Goal: Transaction & Acquisition: Obtain resource

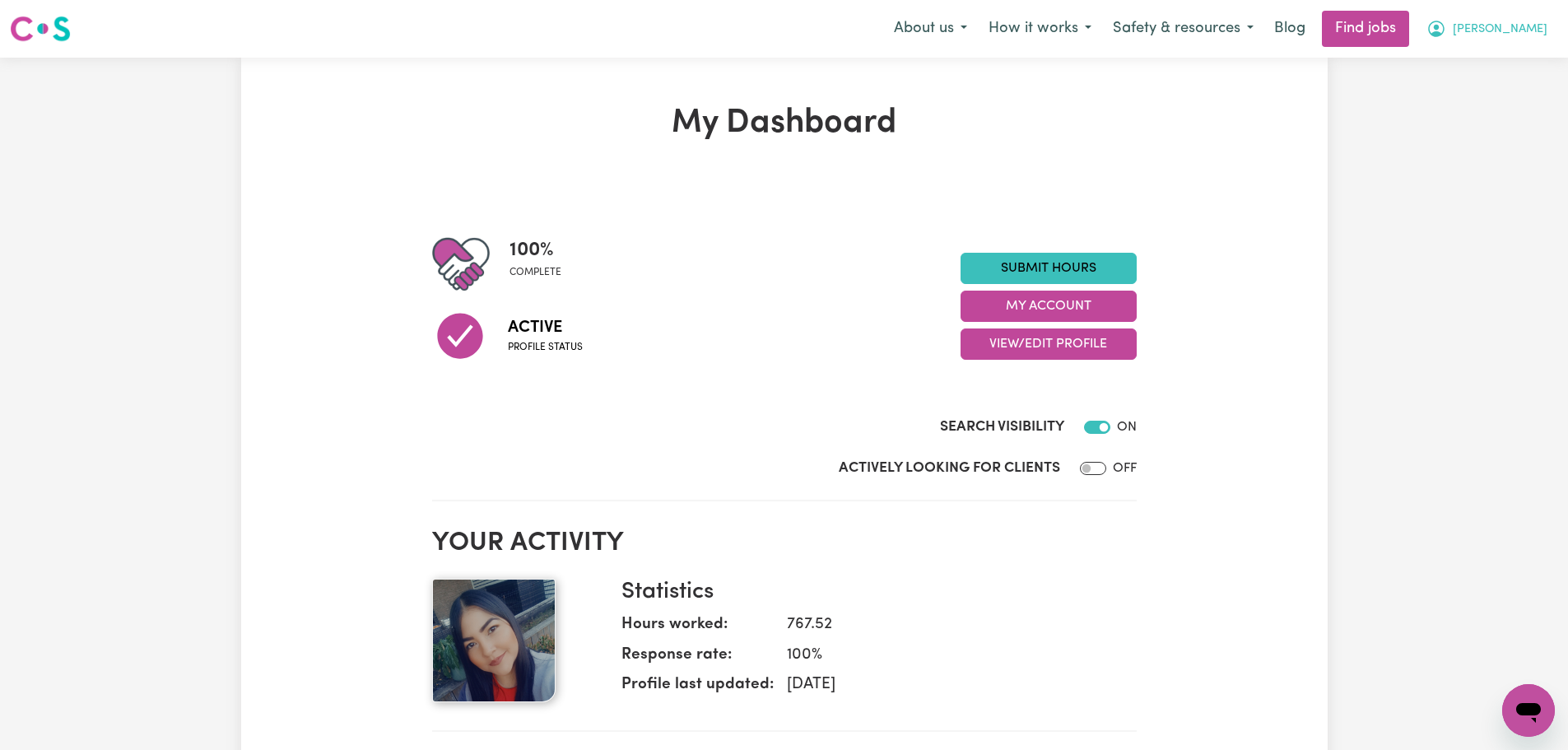
click at [1512, 31] on button "[PERSON_NAME]" at bounding box center [1487, 29] width 142 height 35
click at [1504, 86] on link "My Dashboard" at bounding box center [1492, 95] width 130 height 32
click at [1505, 62] on link "My Account" at bounding box center [1492, 64] width 130 height 32
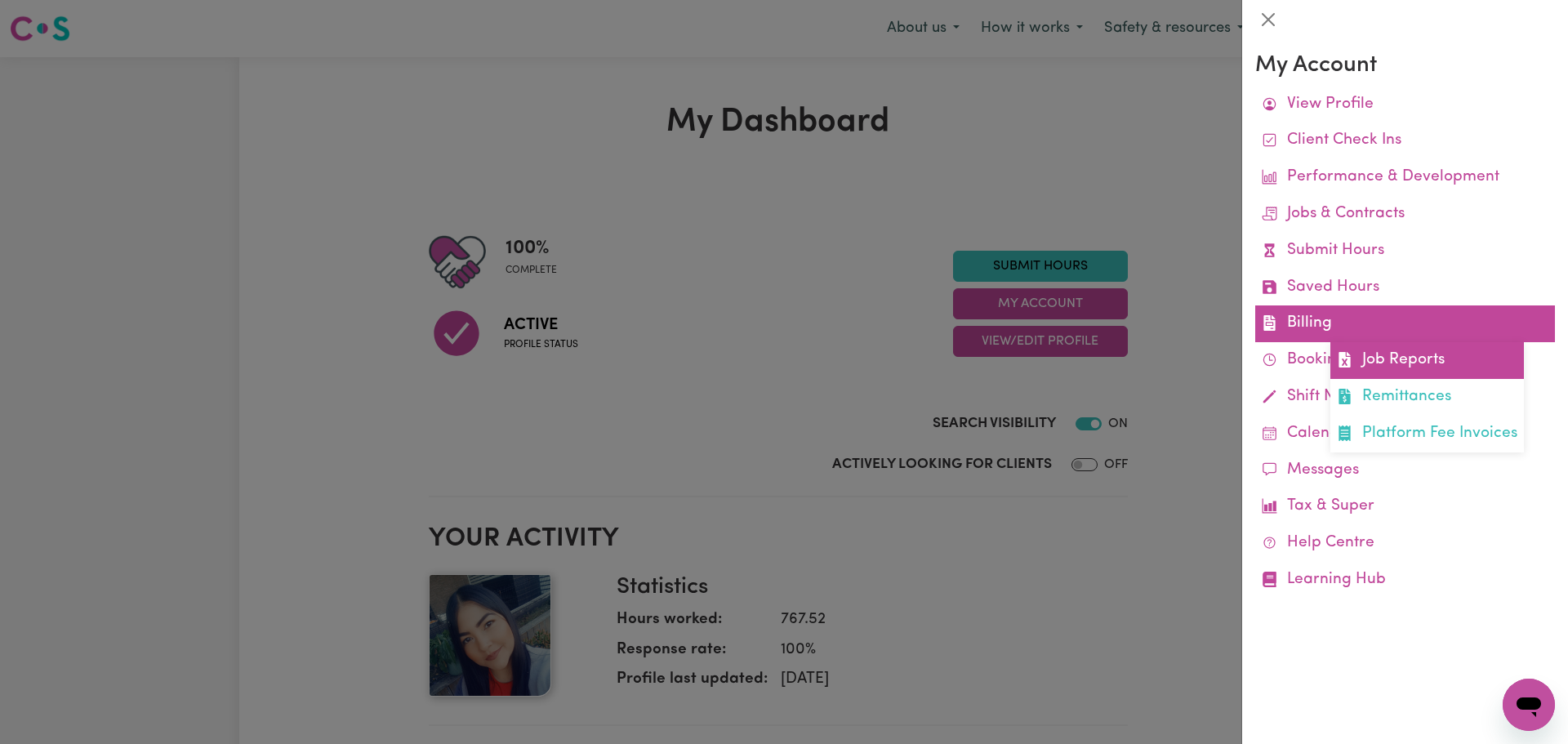
click at [1397, 363] on link "Job Reports" at bounding box center [1427, 360] width 194 height 37
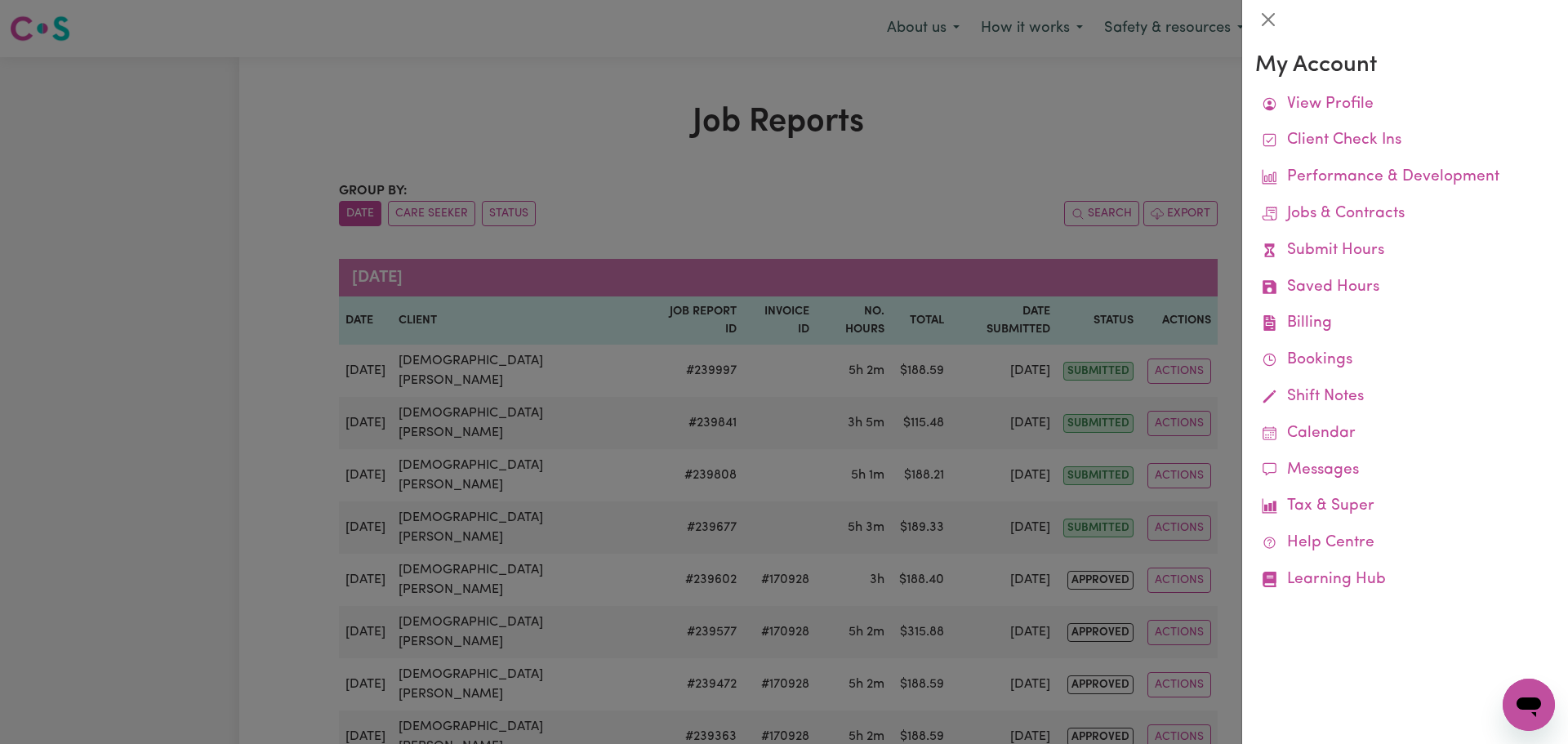
click at [770, 211] on div at bounding box center [784, 372] width 1568 height 744
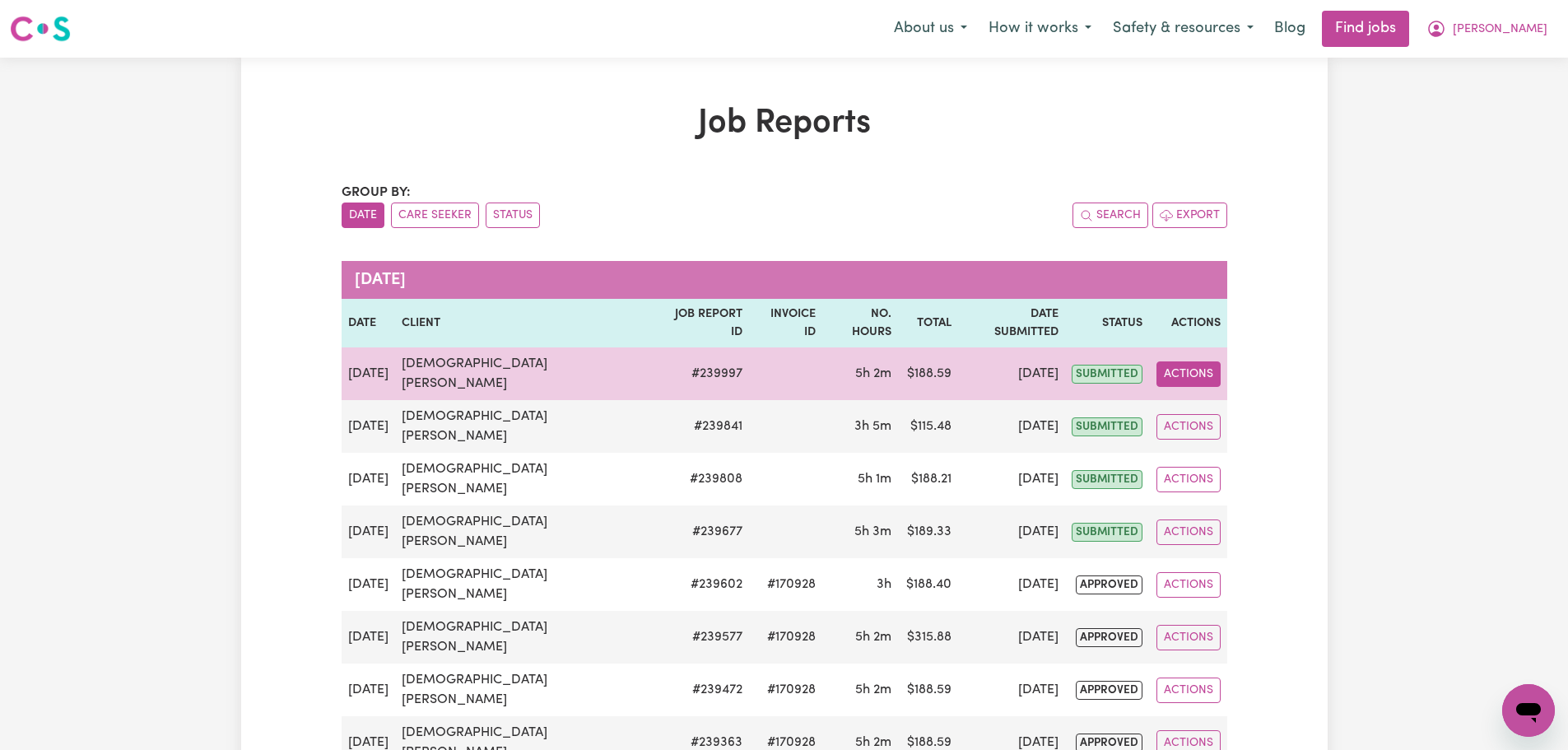
click at [1182, 362] on button "Actions" at bounding box center [1188, 374] width 64 height 26
click at [1220, 396] on link "View Job Report" at bounding box center [1238, 412] width 141 height 33
select select "pm"
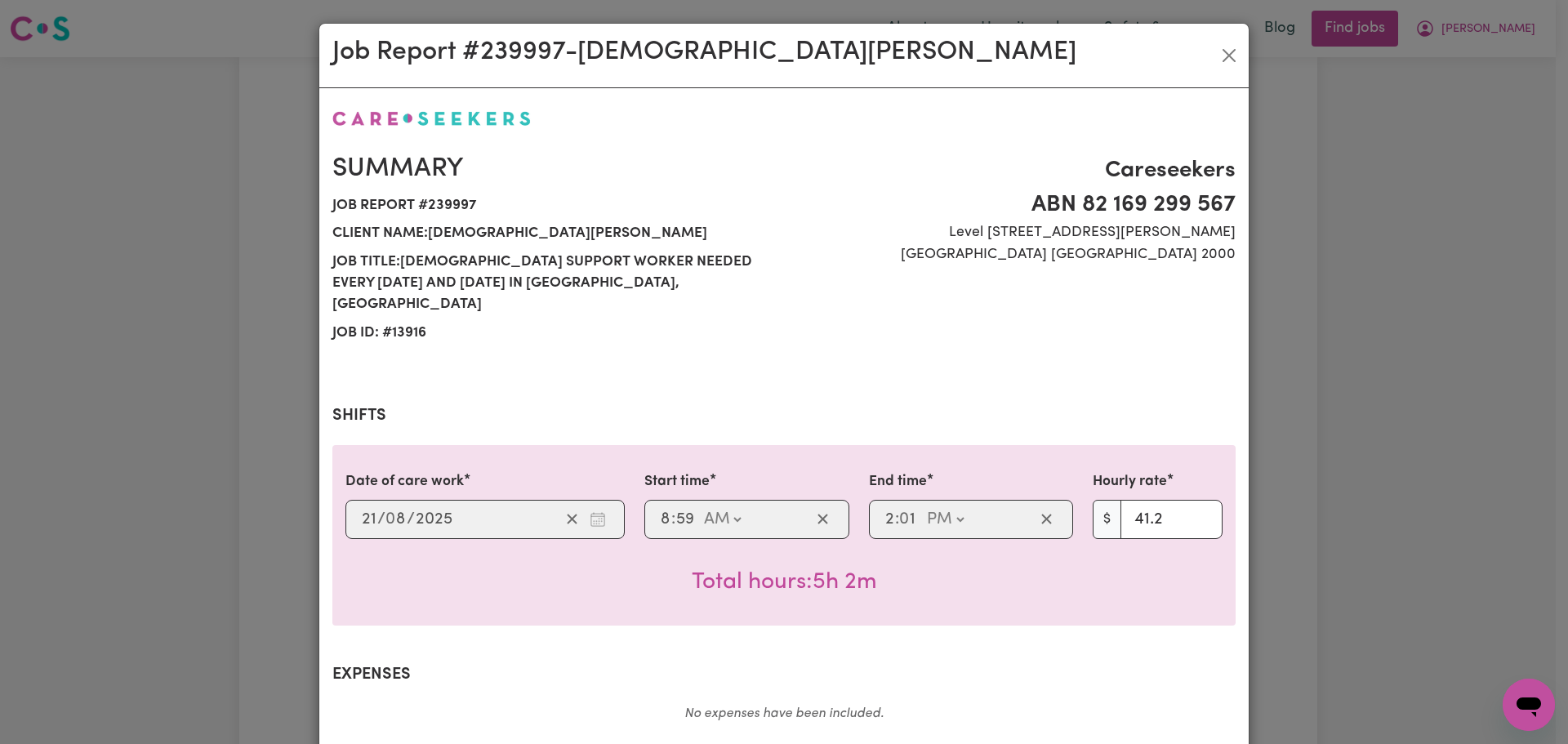
select select "41.2-Weekday"
click at [1217, 54] on button "Close" at bounding box center [1229, 55] width 26 height 26
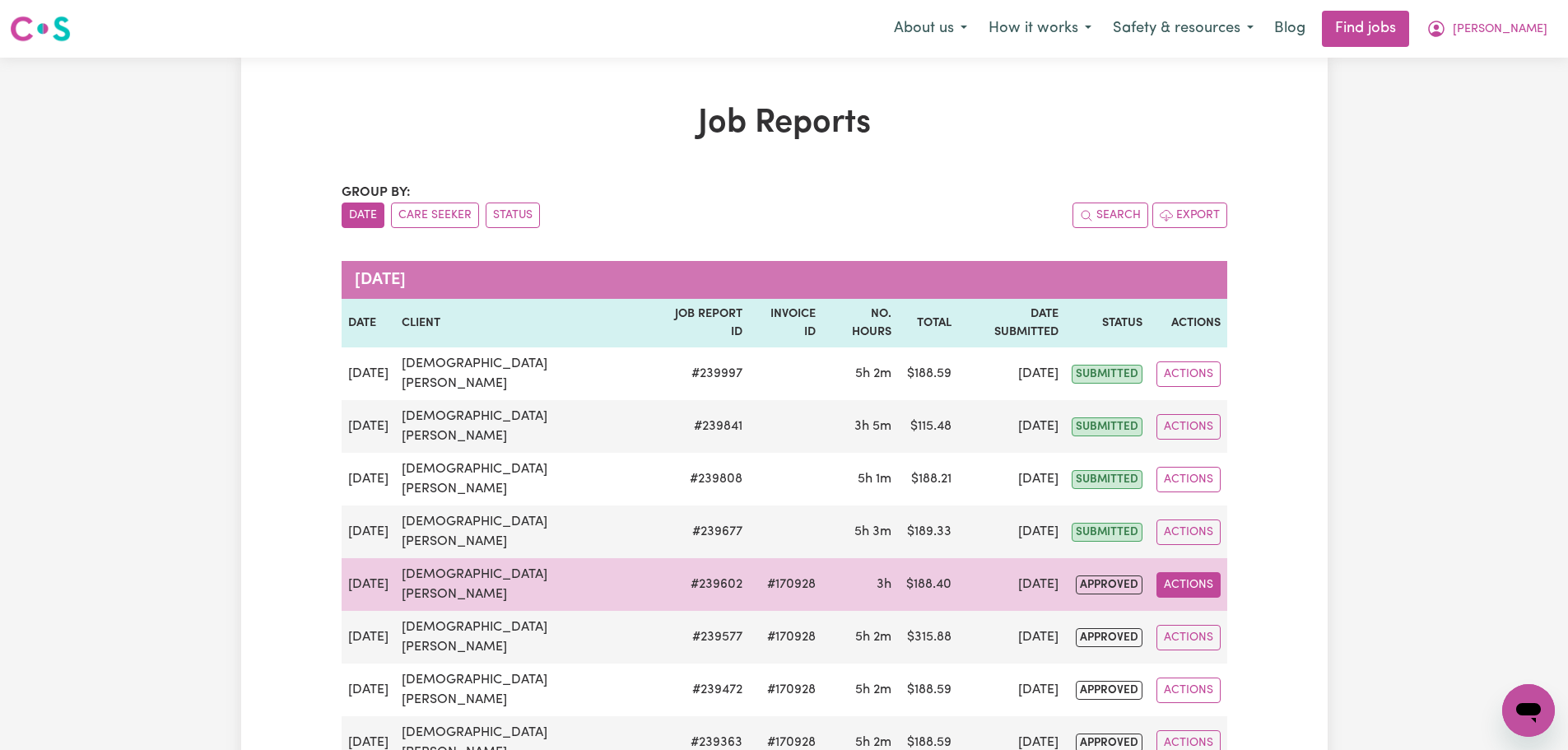
click at [1206, 572] on button "Actions" at bounding box center [1188, 585] width 64 height 26
click at [1226, 607] on link "View Job Report" at bounding box center [1238, 624] width 141 height 33
select select "pm"
select select "69.01-[DATE]"
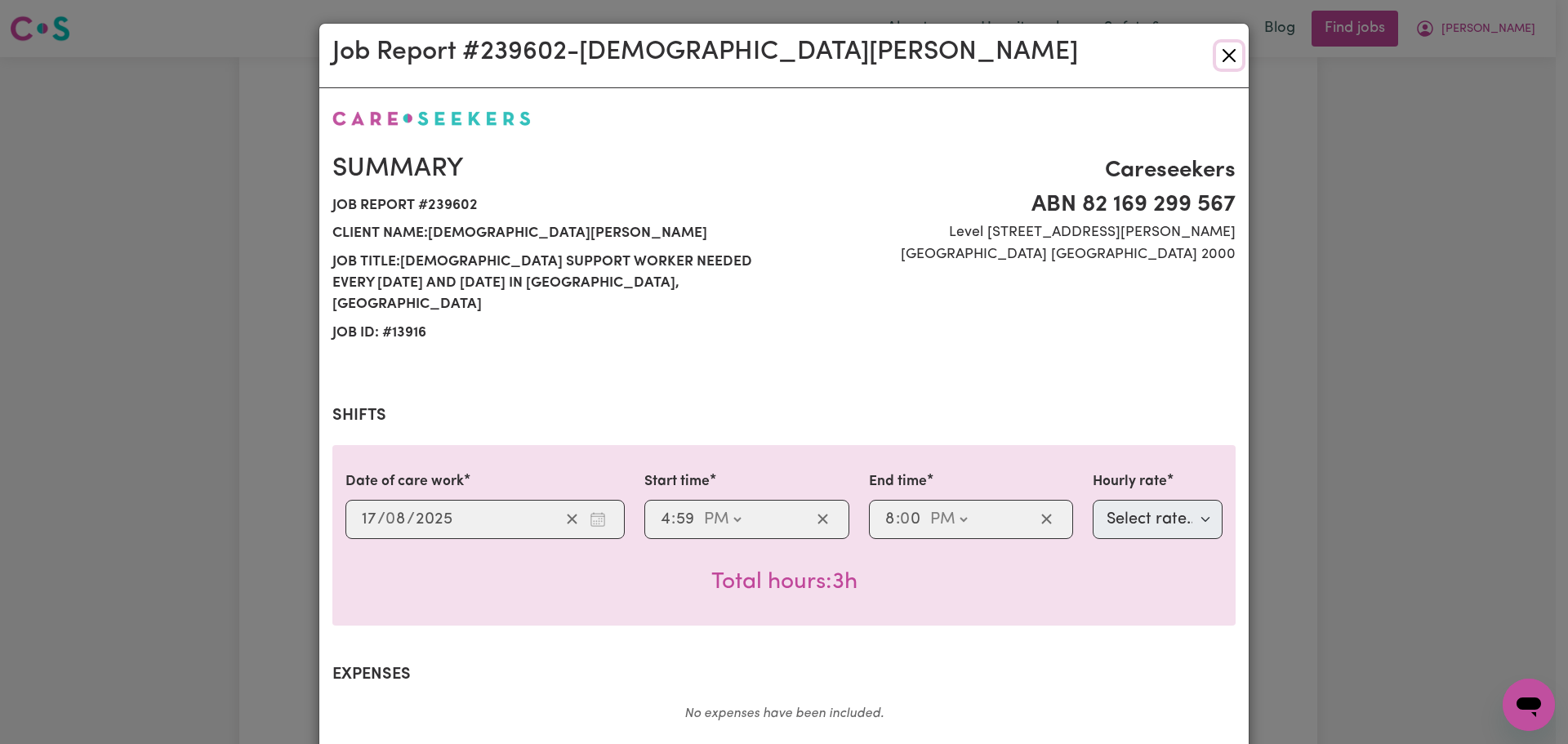
click at [1227, 61] on button "Close" at bounding box center [1229, 55] width 26 height 26
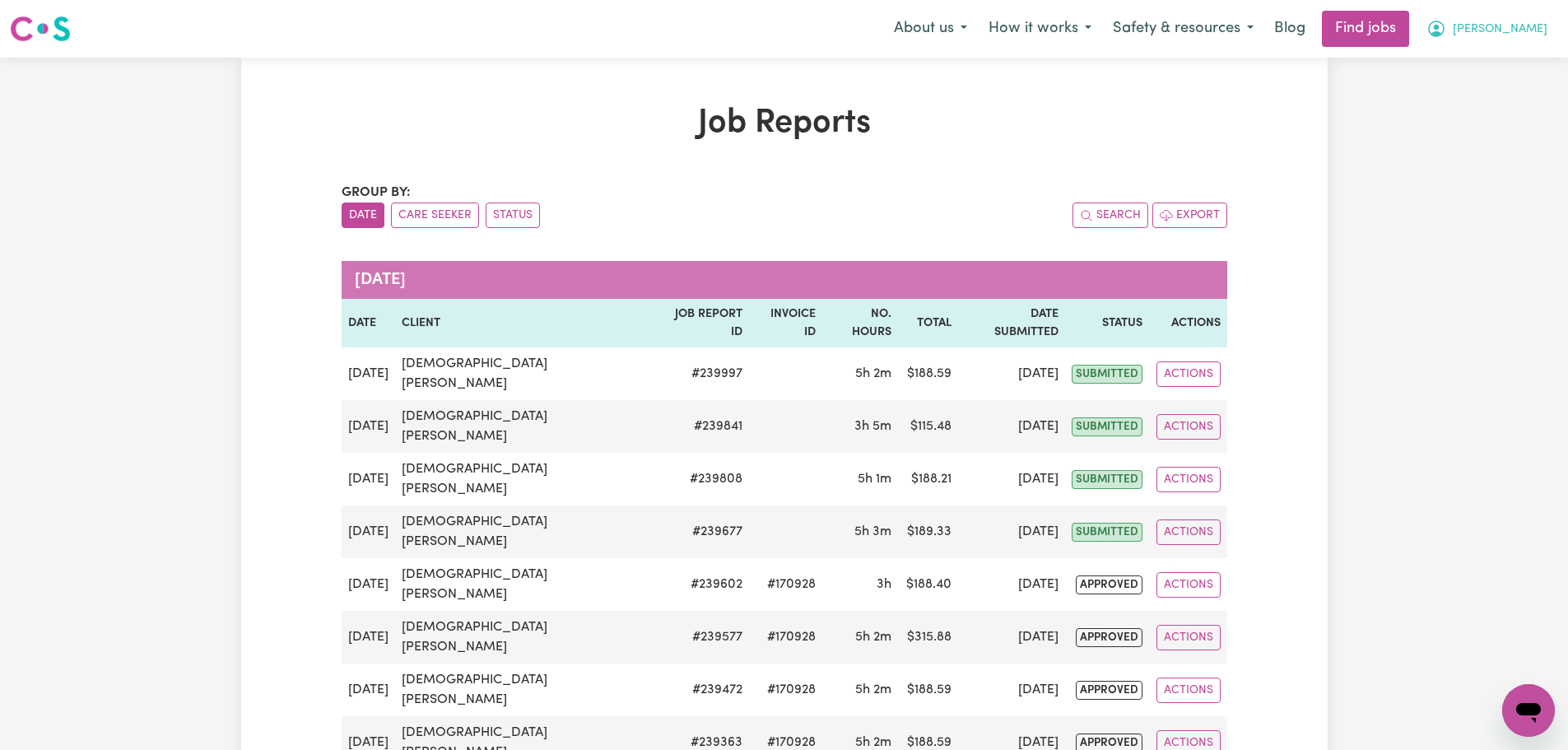
click at [1529, 34] on span "[PERSON_NAME]" at bounding box center [1500, 30] width 95 height 18
click at [1526, 58] on link "My Account" at bounding box center [1492, 64] width 130 height 32
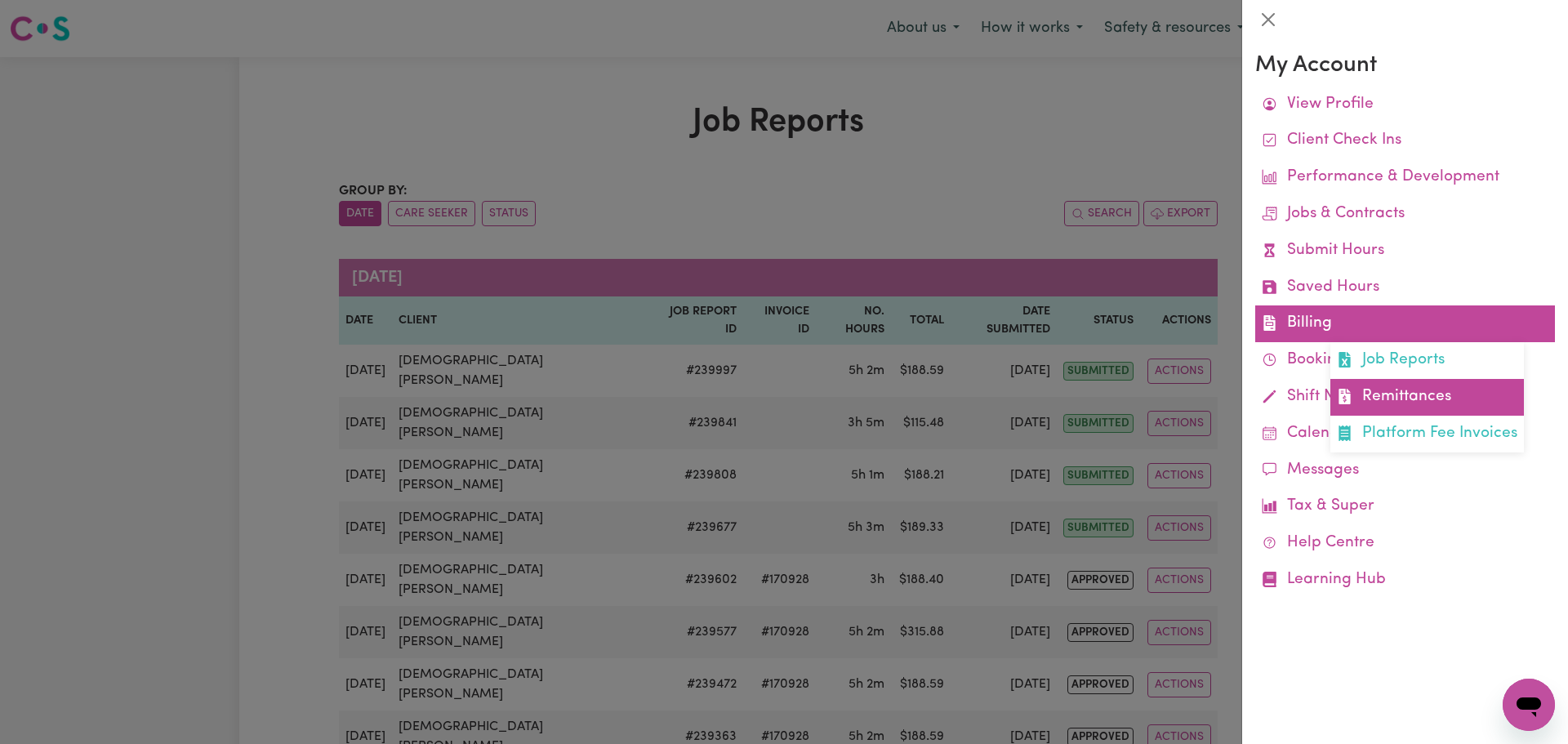
click at [1395, 382] on link "Remittances" at bounding box center [1427, 397] width 194 height 37
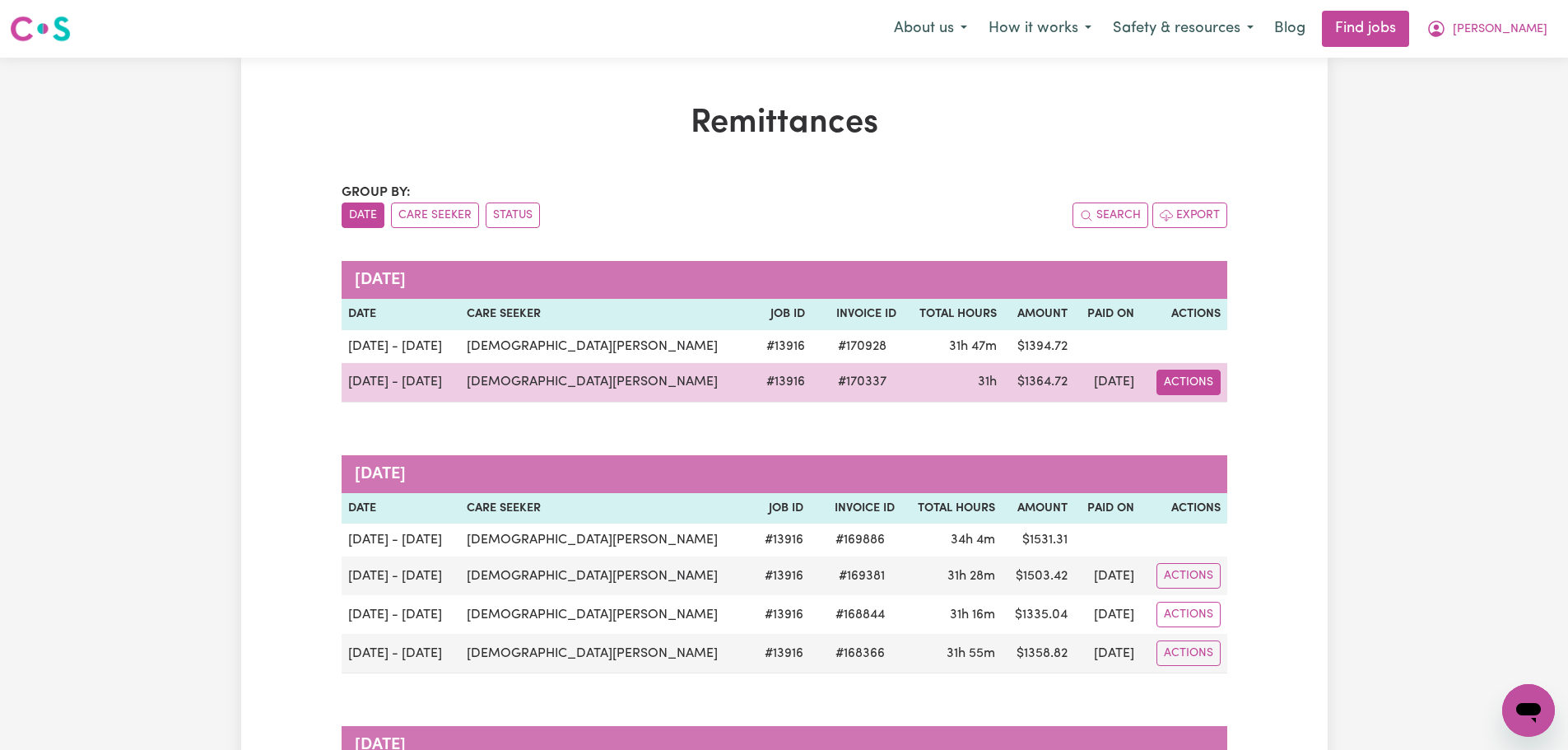
click at [1176, 391] on button "Actions" at bounding box center [1188, 382] width 64 height 26
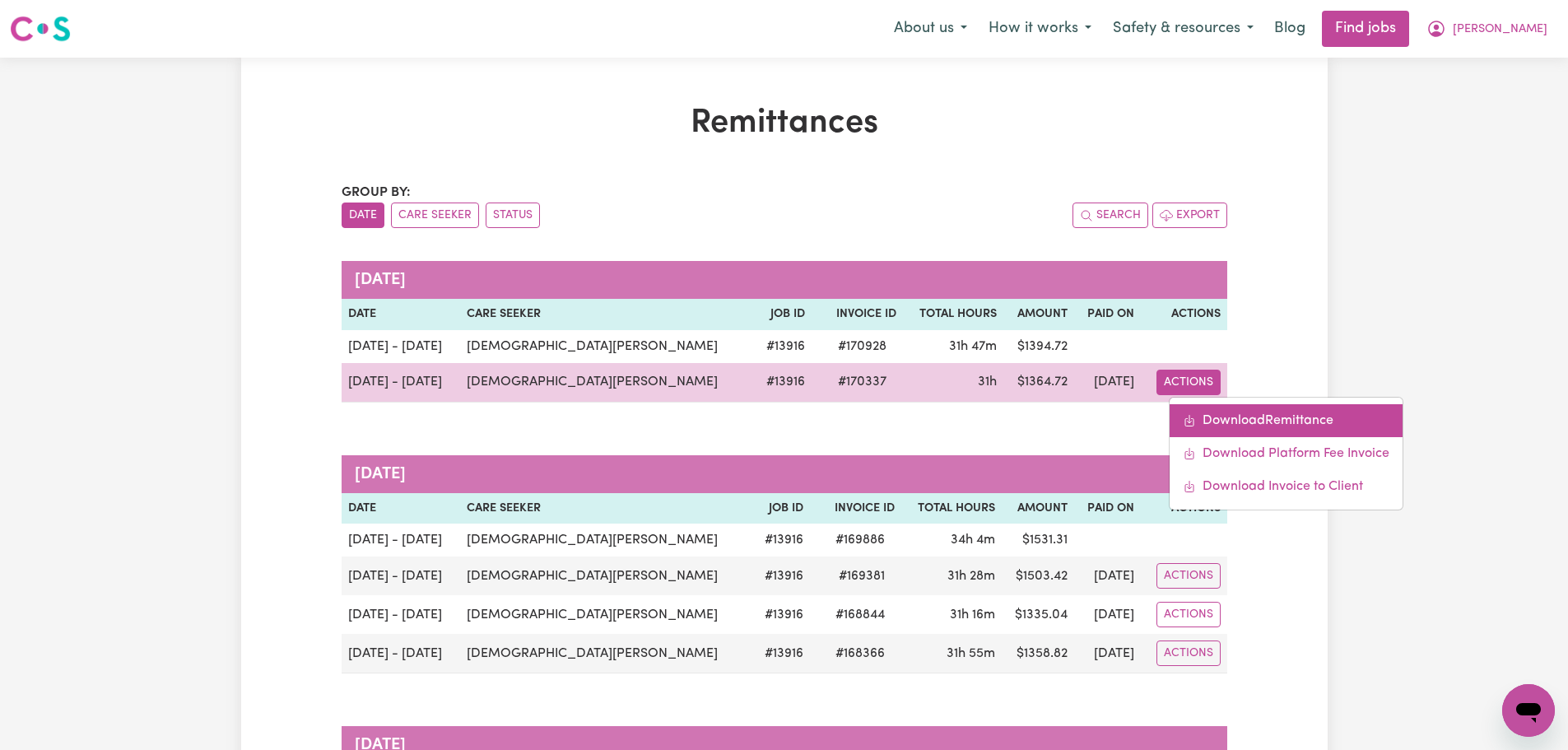
click at [1206, 419] on link "Download Remittance" at bounding box center [1286, 421] width 233 height 33
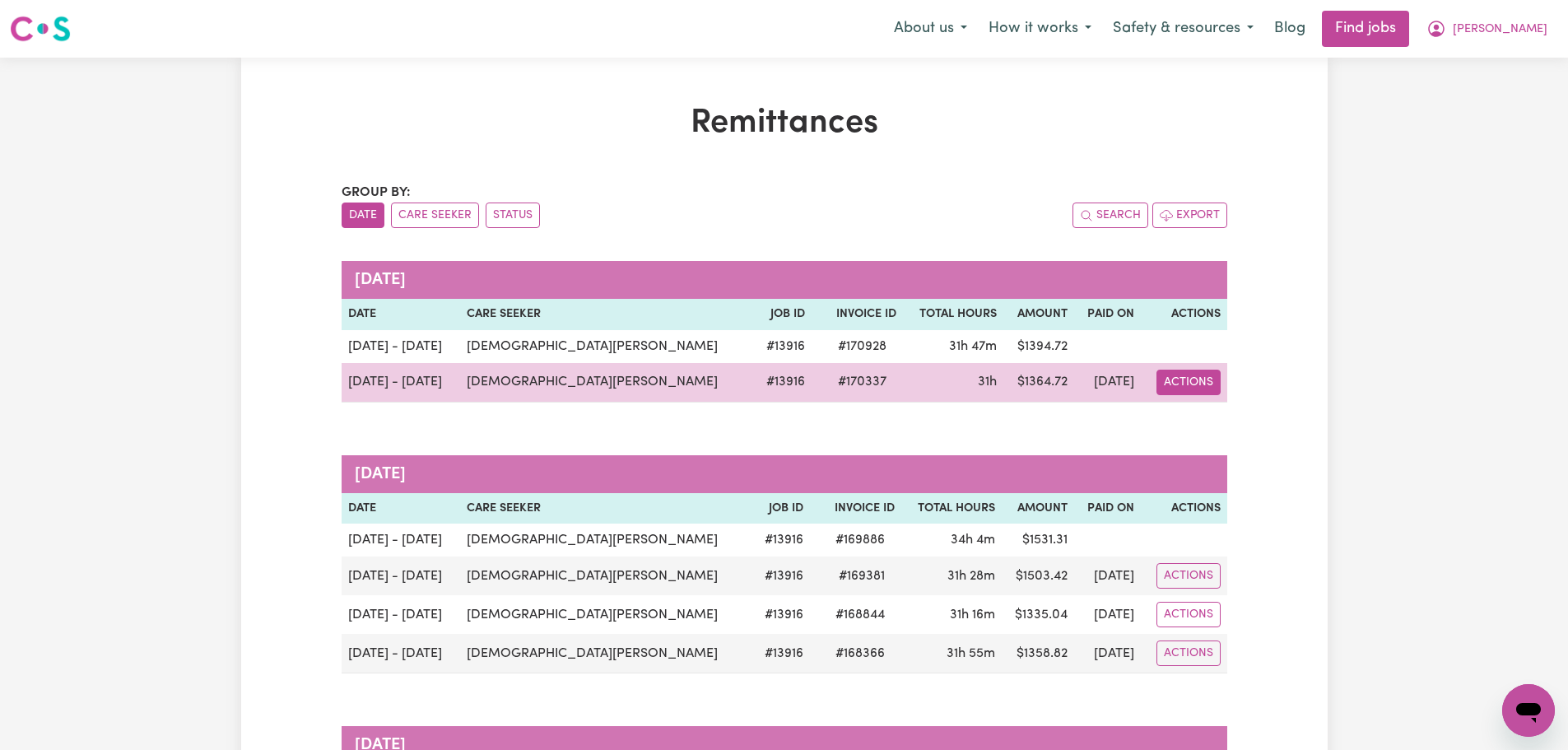
click at [1182, 382] on button "Actions" at bounding box center [1188, 382] width 64 height 26
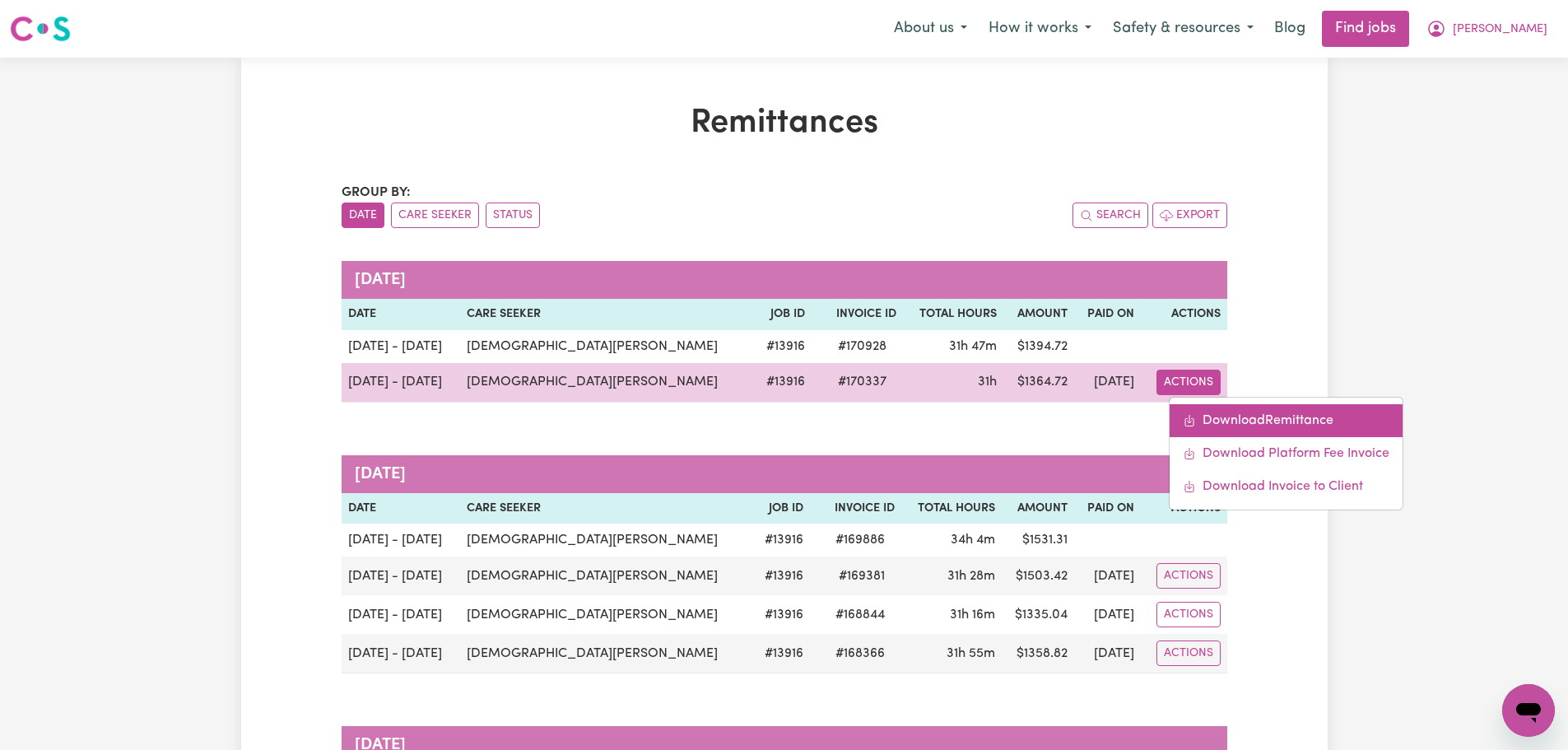
click at [1212, 416] on link "Download Remittance" at bounding box center [1286, 421] width 233 height 33
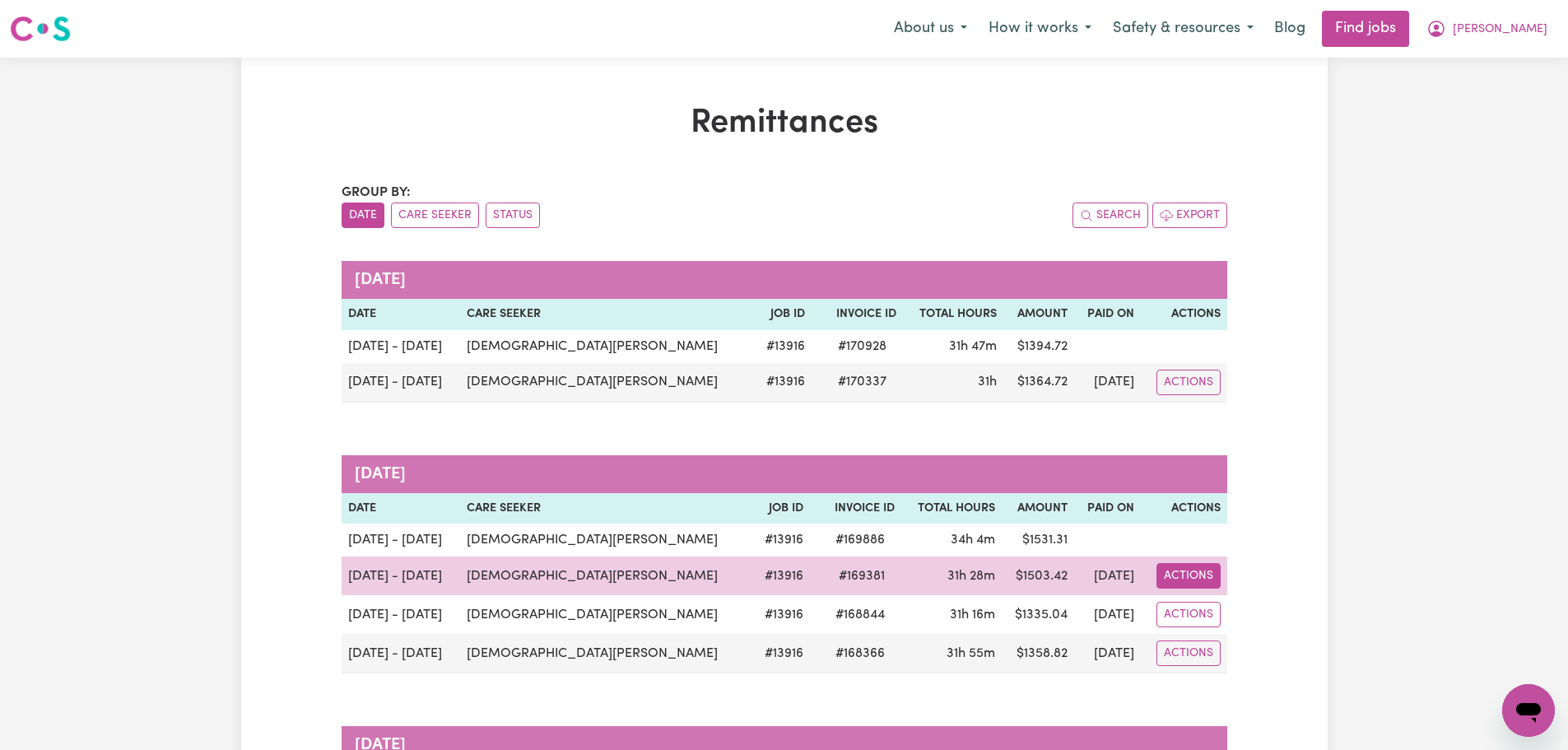
click at [1204, 395] on button "Actions" at bounding box center [1188, 382] width 64 height 26
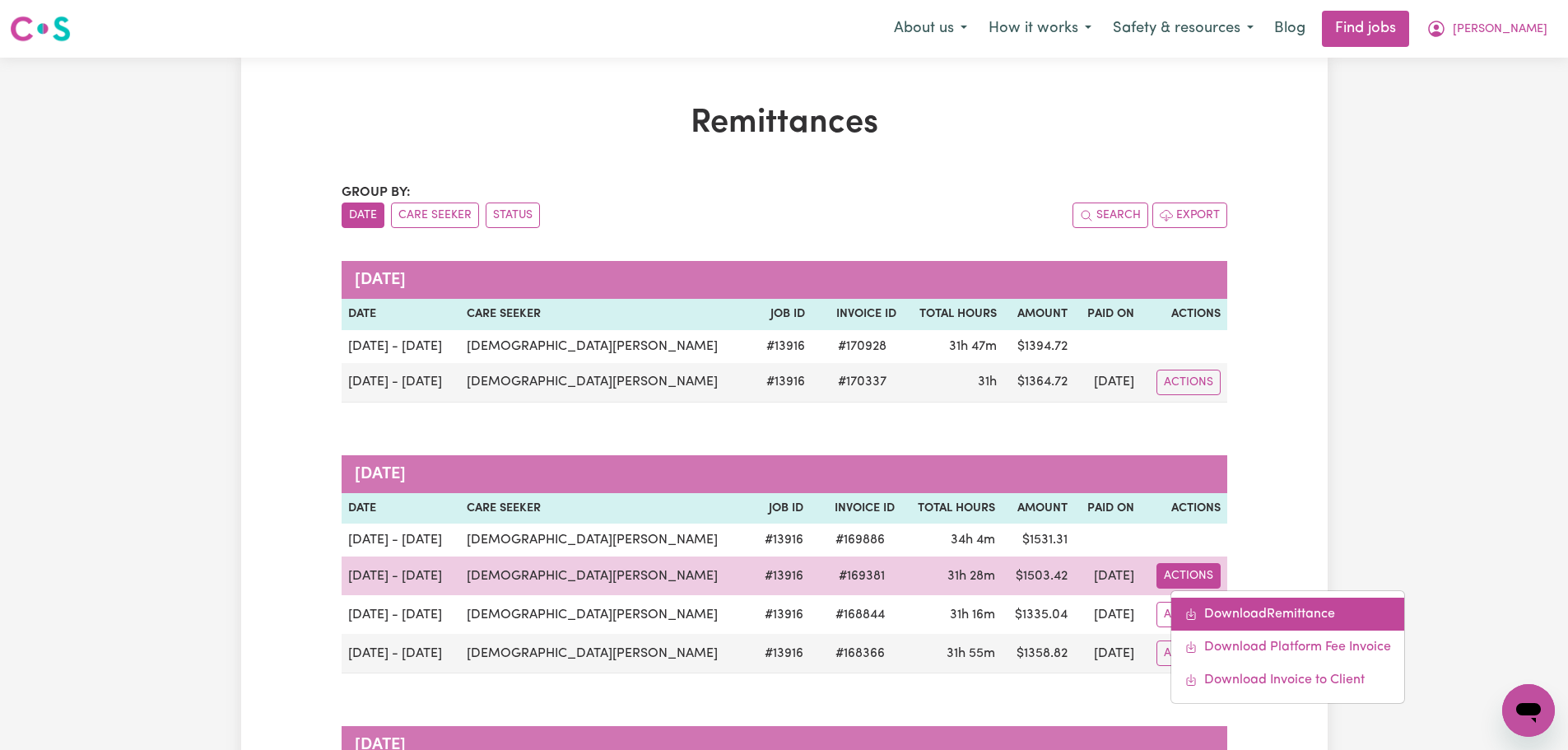
click at [1261, 609] on link "Download Remittance" at bounding box center [1288, 614] width 233 height 33
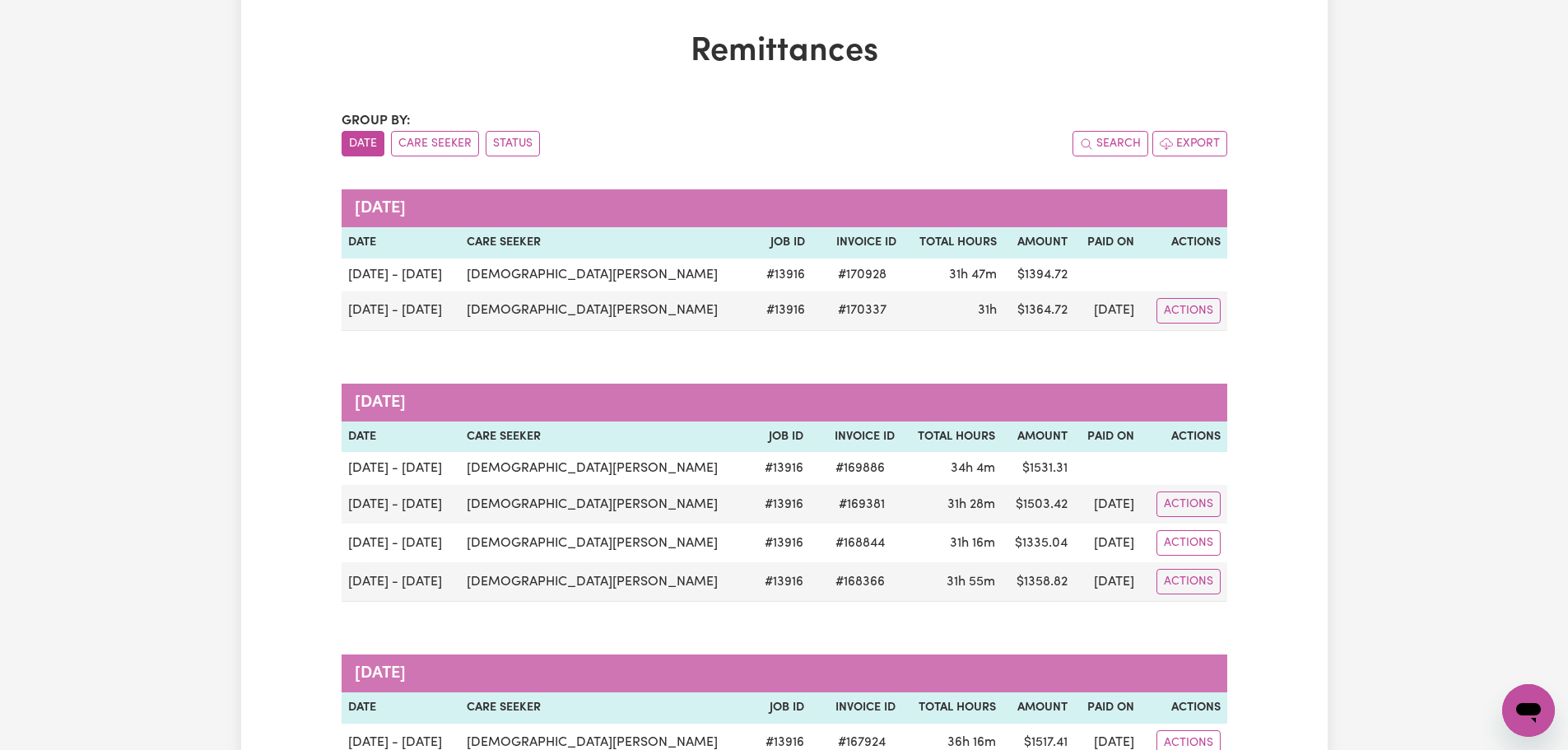
scroll to position [165, 0]
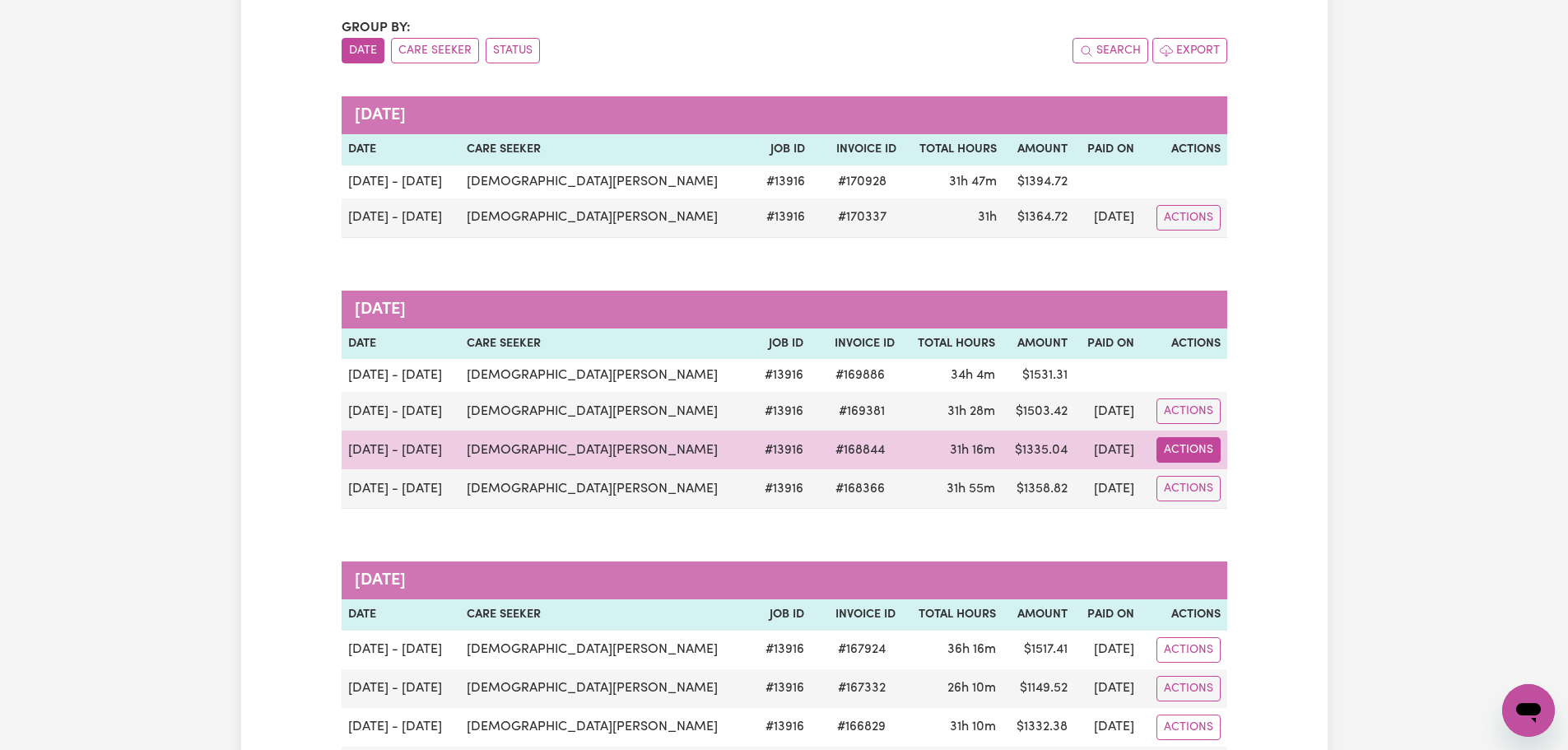
click at [1189, 230] on button "Actions" at bounding box center [1188, 217] width 64 height 26
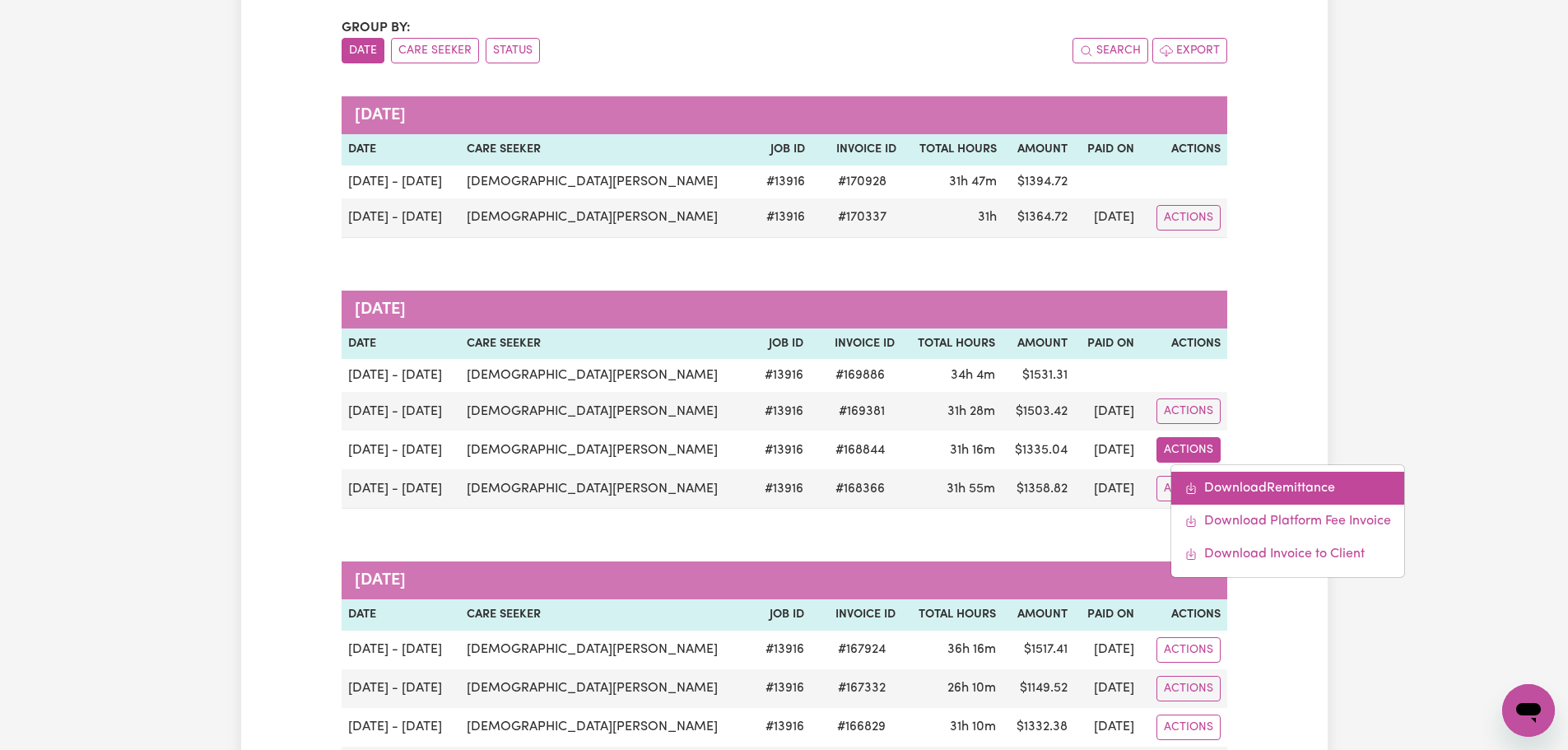
click at [1265, 486] on link "Download Remittance" at bounding box center [1288, 488] width 233 height 33
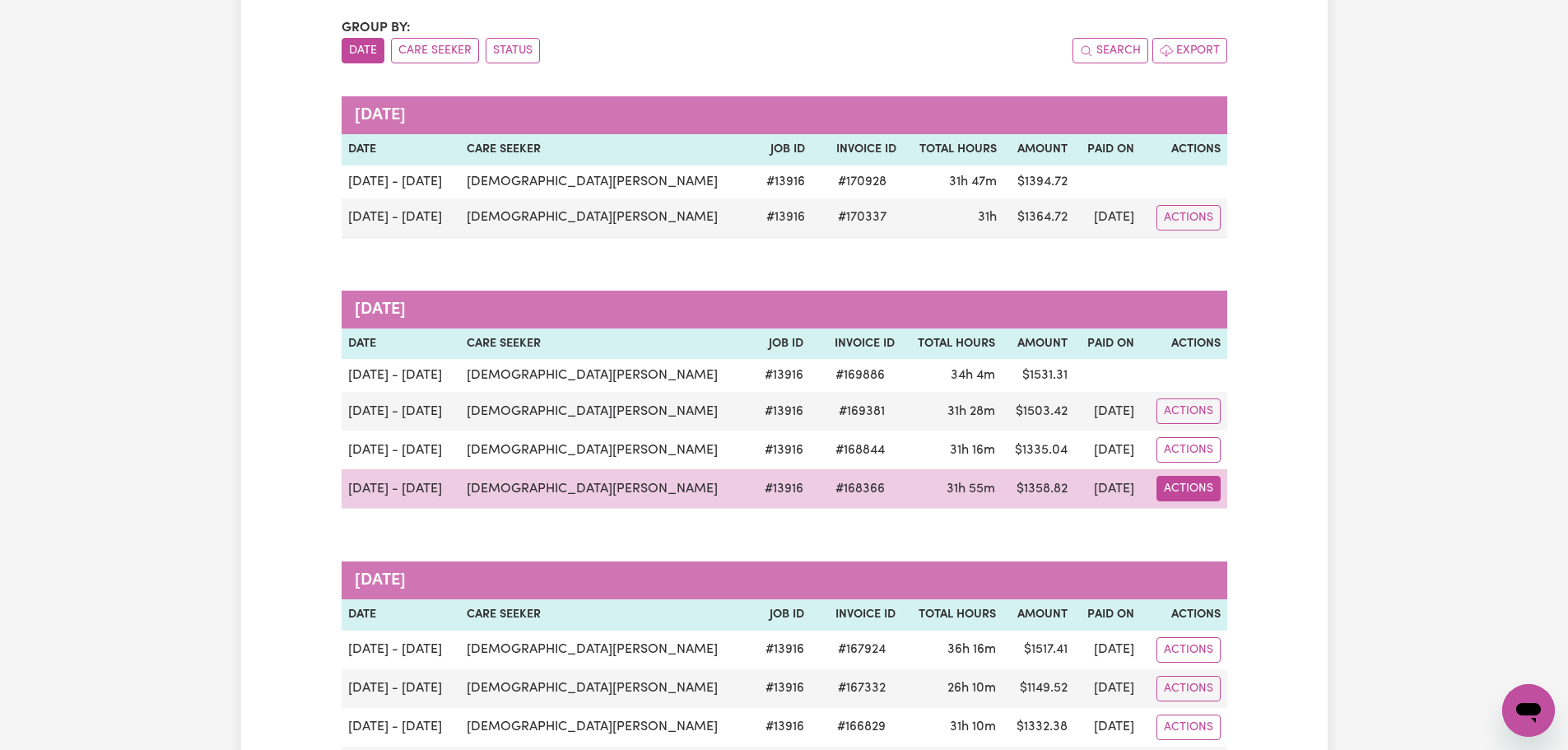
click at [1191, 230] on button "Actions" at bounding box center [1188, 217] width 64 height 26
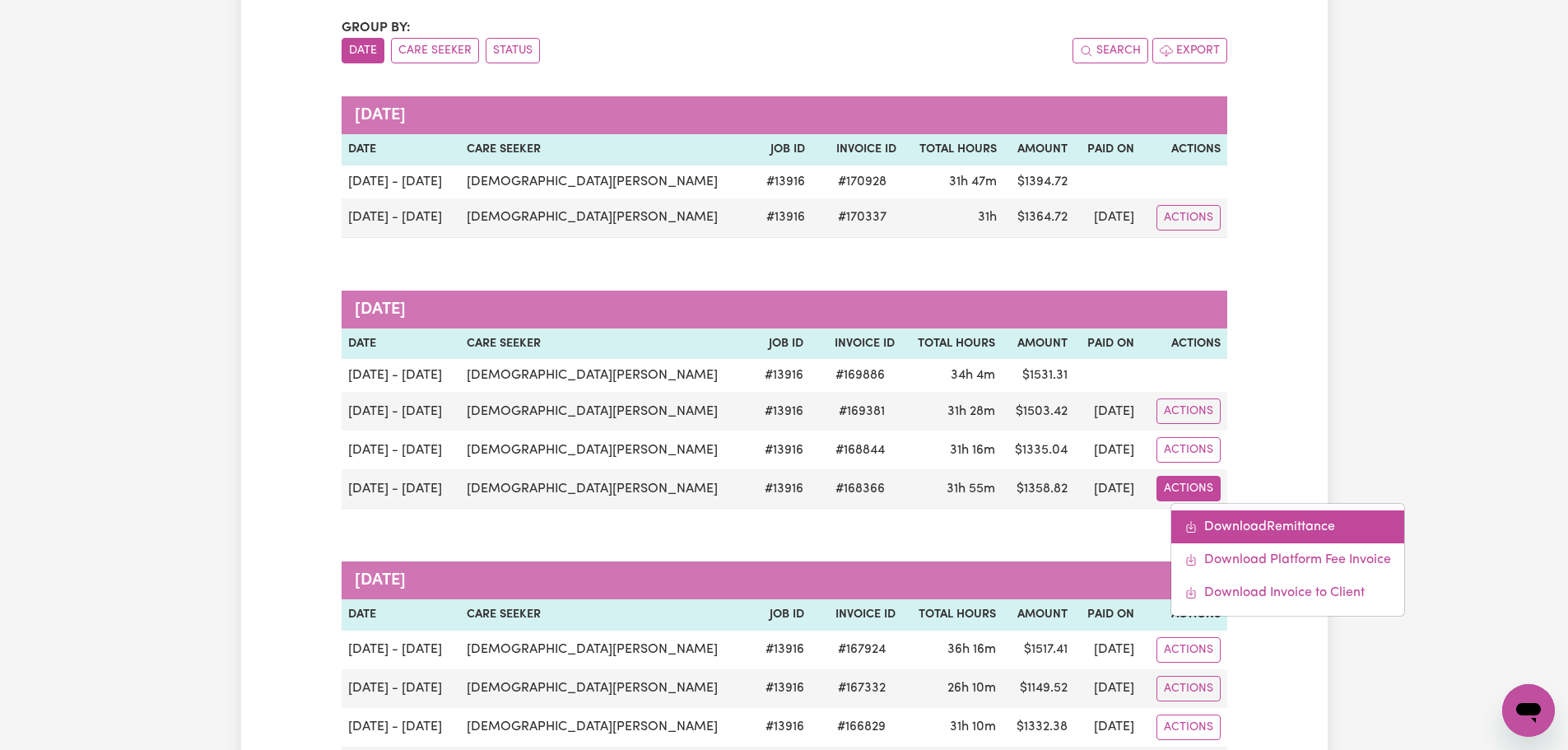
click at [1230, 519] on link "Download Remittance" at bounding box center [1288, 527] width 233 height 33
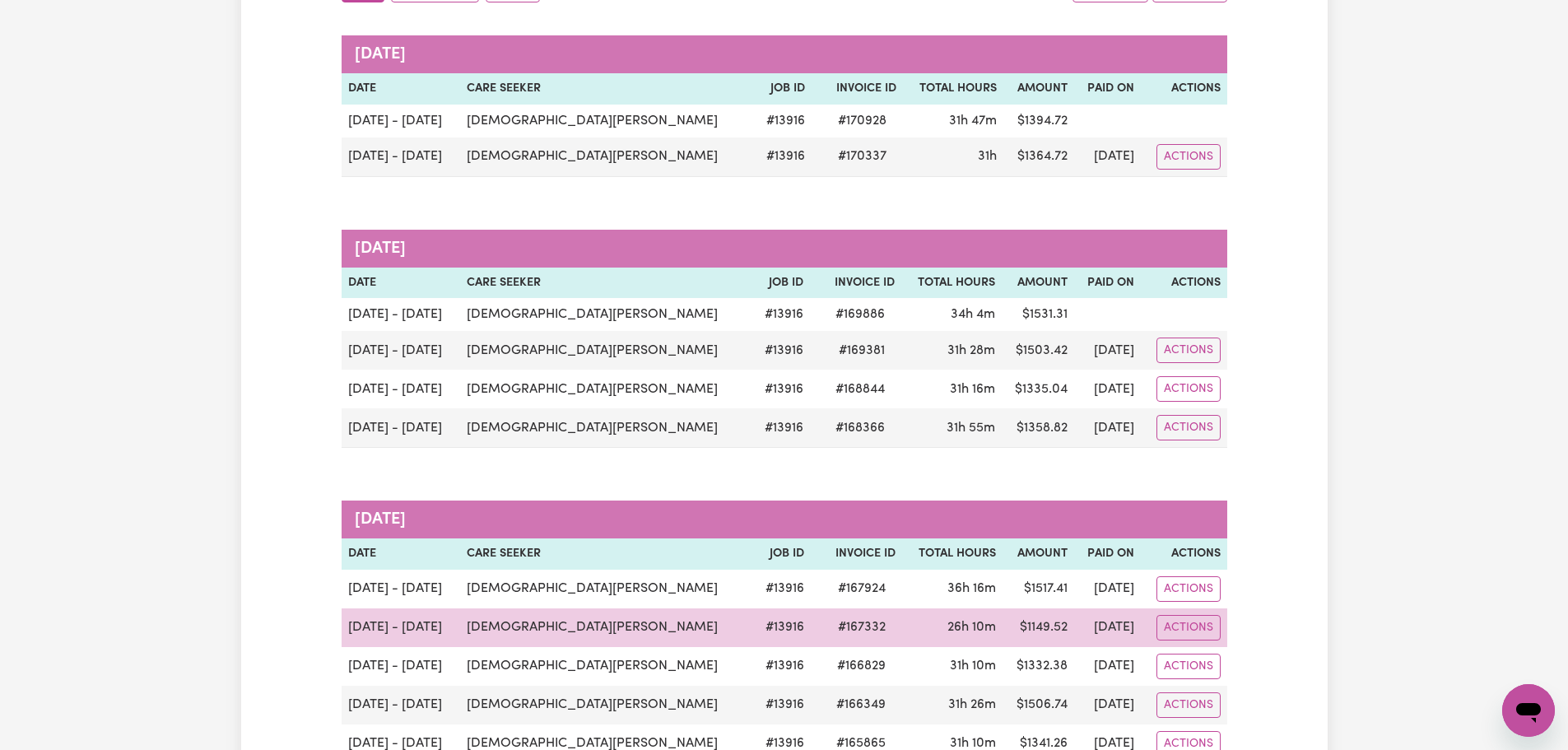
scroll to position [412, 0]
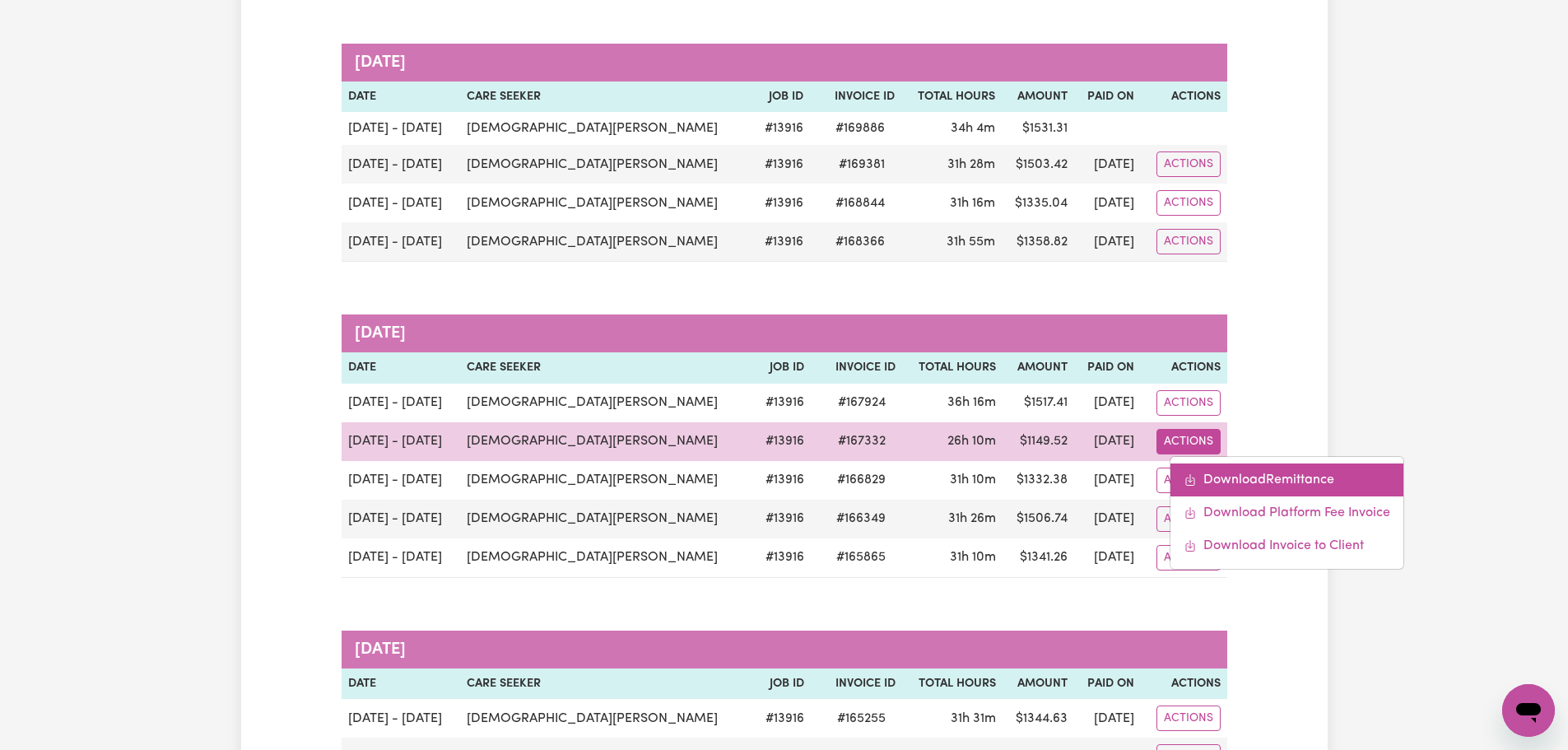
click at [1225, 474] on link "Download Remittance" at bounding box center [1287, 480] width 233 height 33
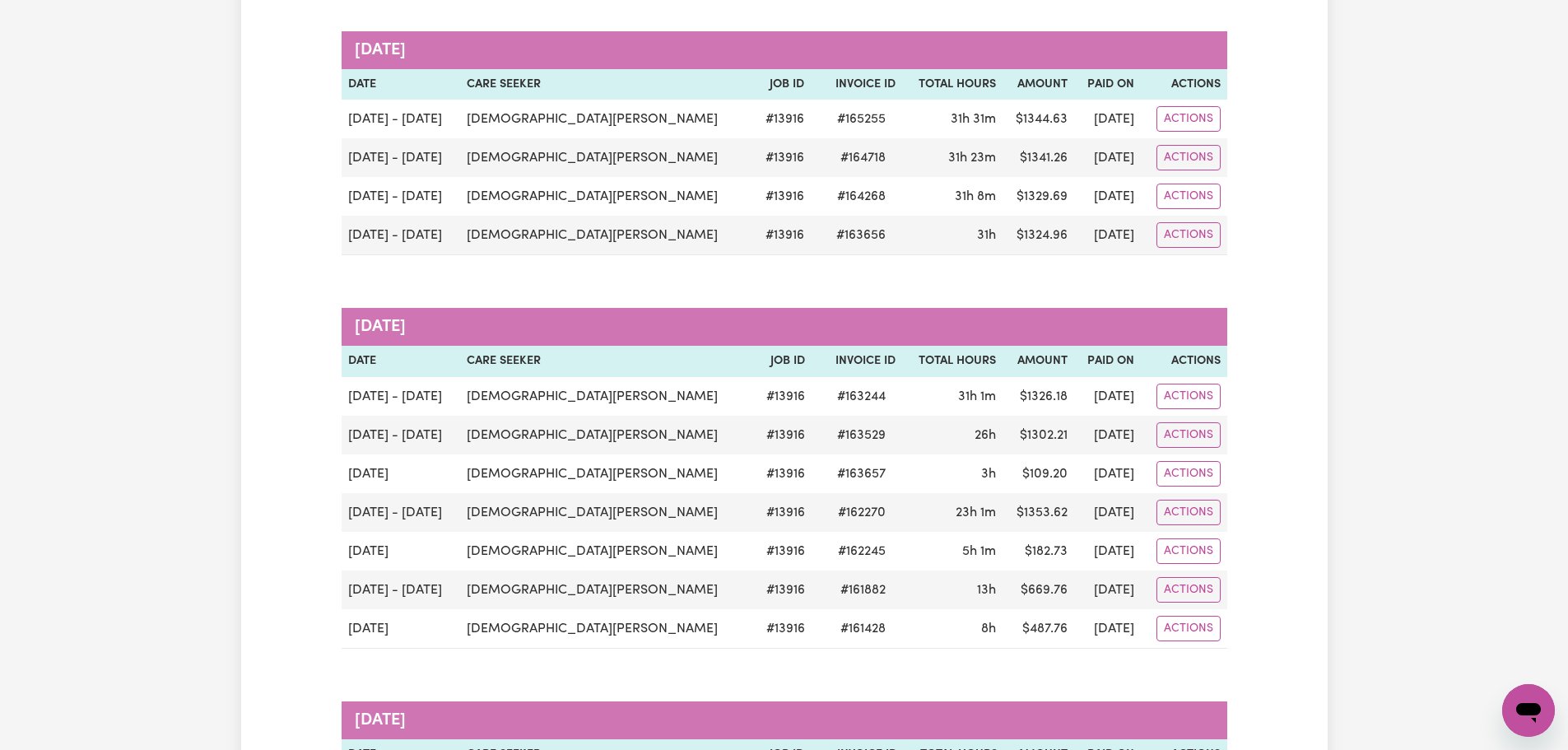
scroll to position [1152, 0]
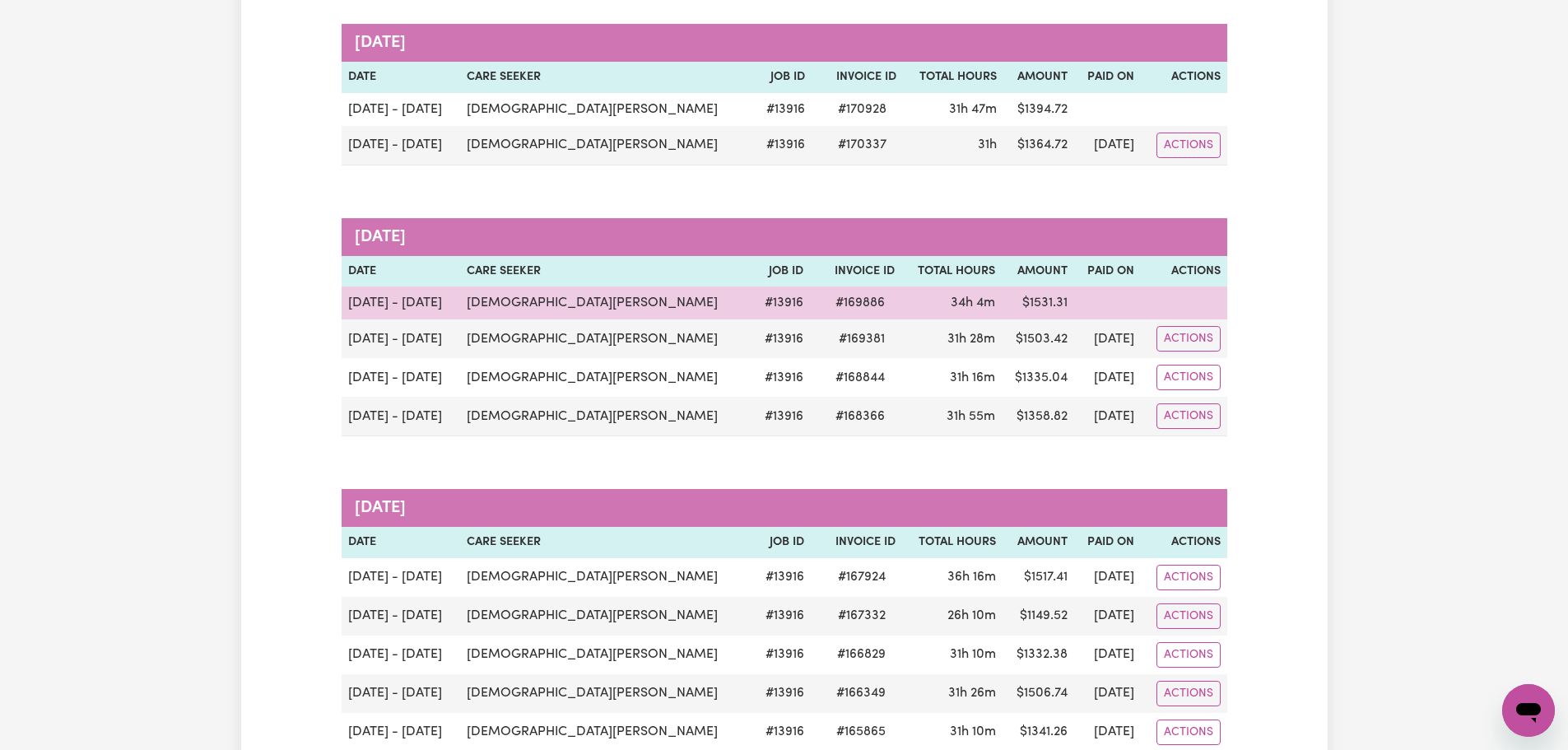
scroll to position [82, 0]
